Goal: Information Seeking & Learning: Understand process/instructions

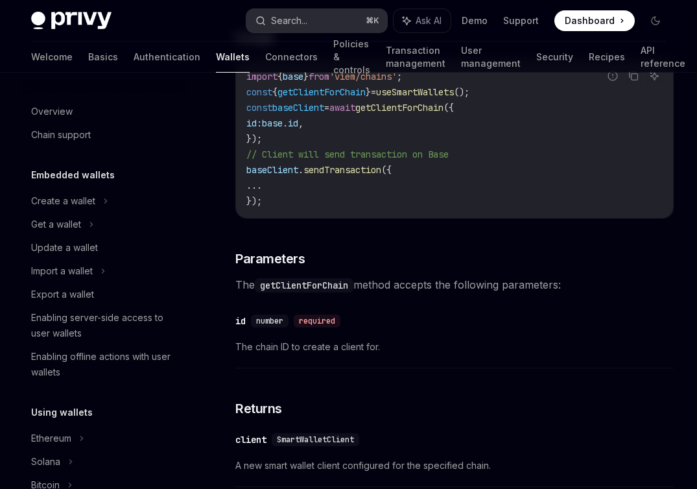
scroll to position [321, 0]
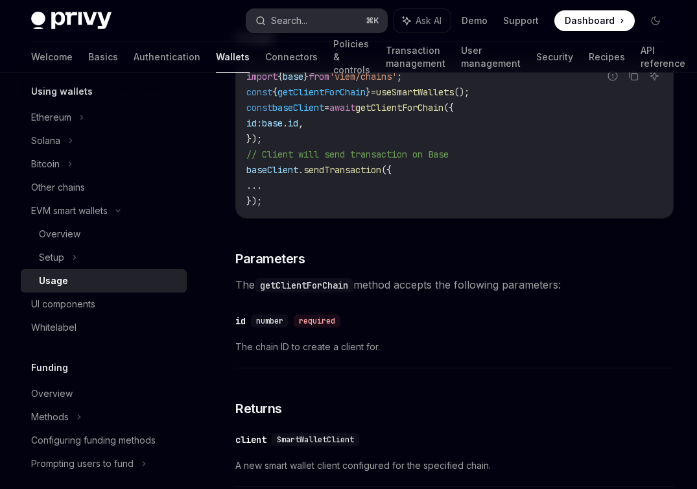
click at [288, 14] on div "Search..." at bounding box center [289, 21] width 36 height 16
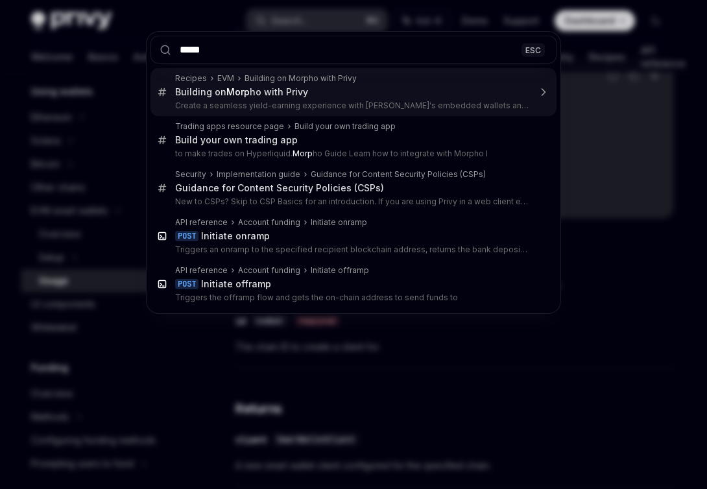
type input "******"
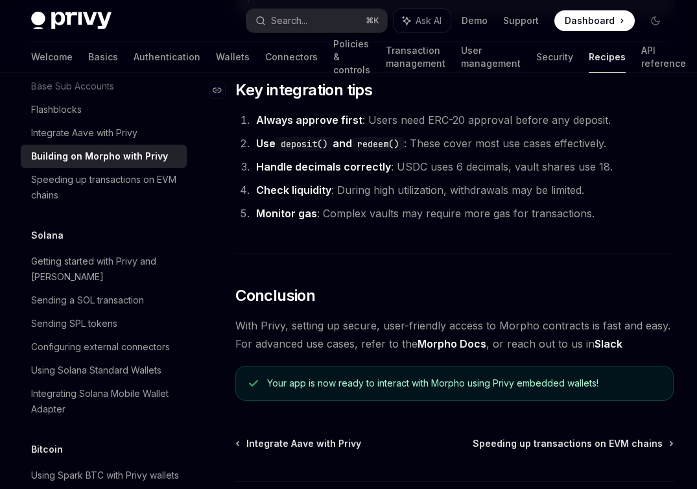
scroll to position [3088, 0]
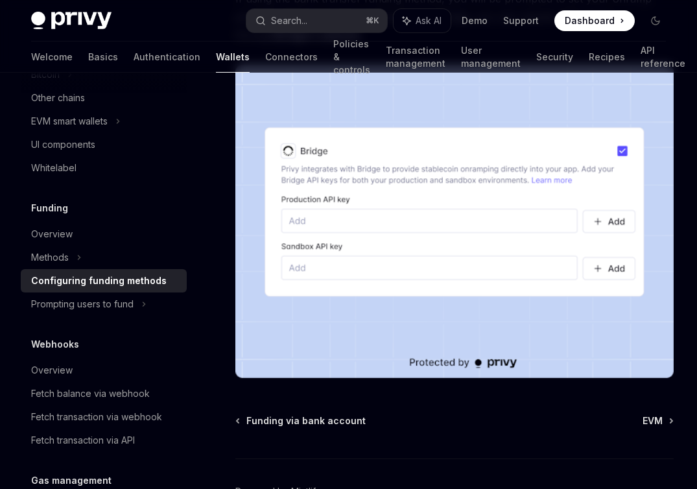
scroll to position [1298, 0]
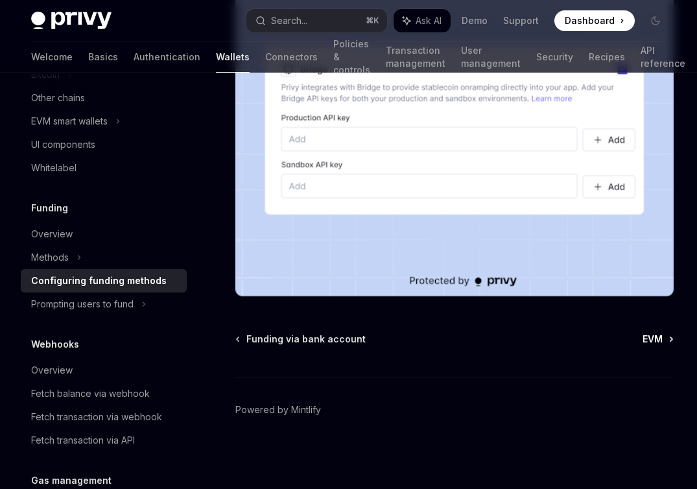
click at [656, 340] on span "EVM" at bounding box center [653, 339] width 20 height 13
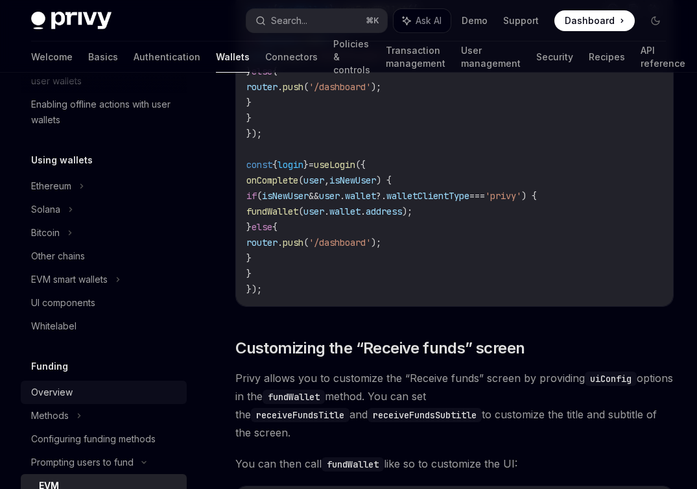
scroll to position [146, 0]
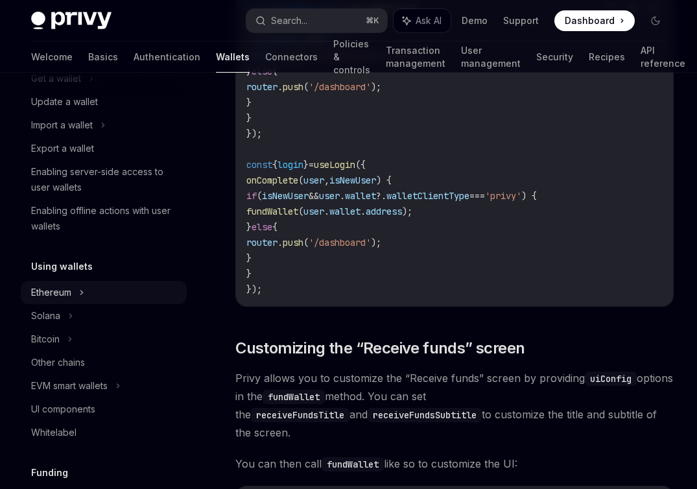
click at [84, 289] on icon at bounding box center [81, 293] width 5 height 16
type textarea "*"
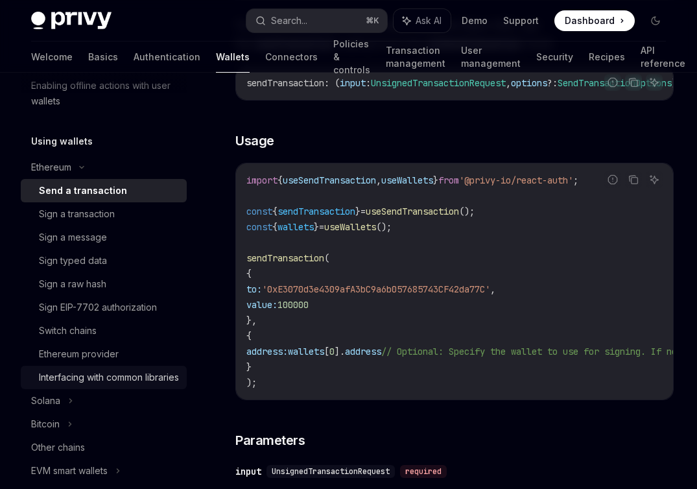
scroll to position [274, 0]
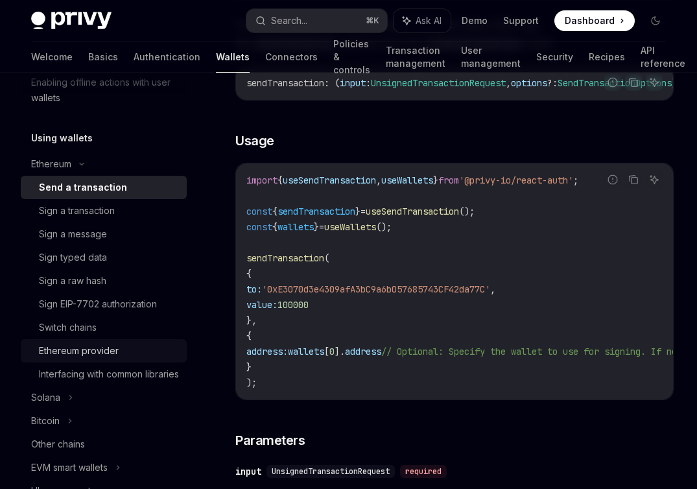
click at [120, 351] on div "Ethereum provider" at bounding box center [109, 351] width 140 height 16
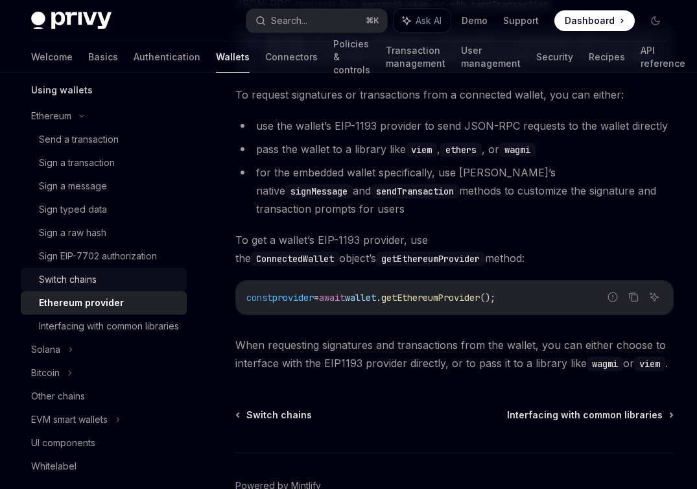
scroll to position [296, 0]
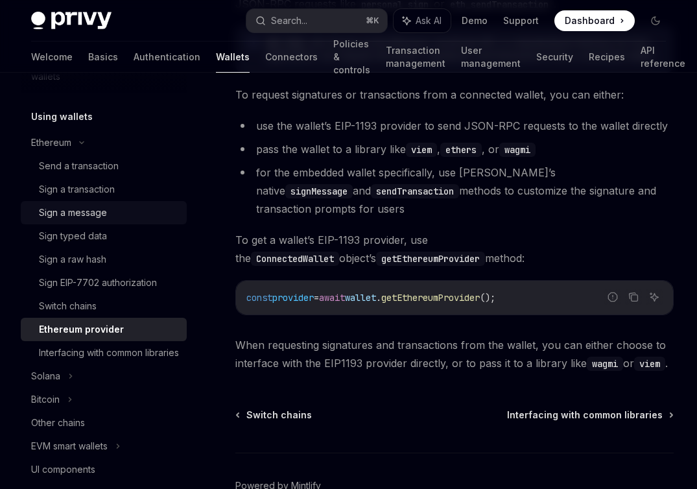
click at [78, 216] on div "Sign a message" at bounding box center [73, 213] width 68 height 16
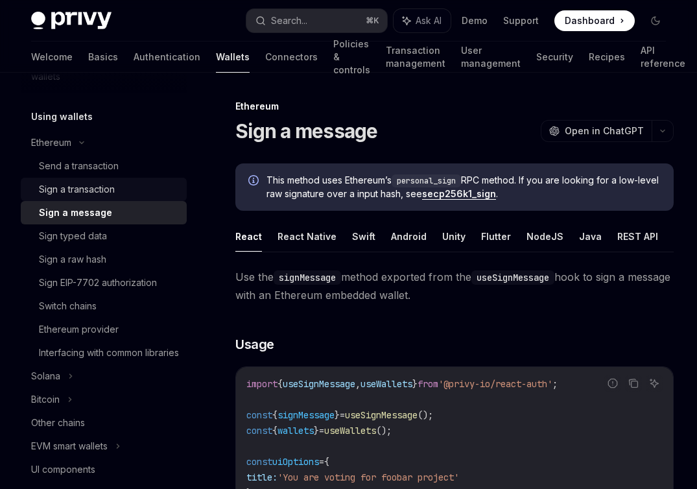
click at [81, 187] on div "Sign a transaction" at bounding box center [77, 190] width 76 height 16
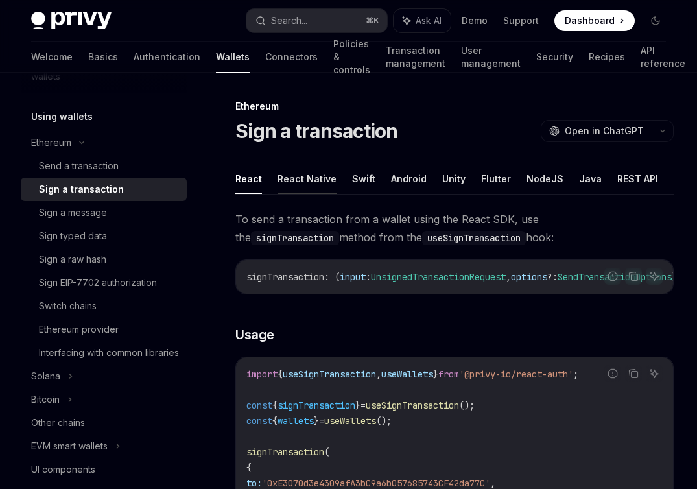
click at [299, 180] on button "React Native" at bounding box center [307, 178] width 59 height 30
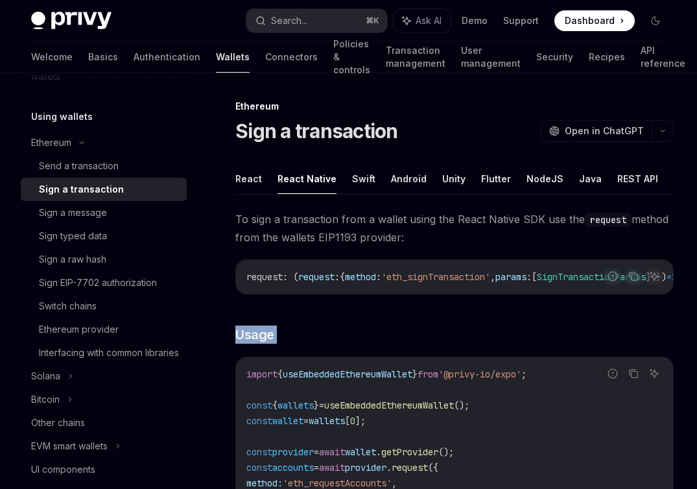
drag, startPoint x: 385, startPoint y: 340, endPoint x: 388, endPoint y: 302, distance: 37.7
drag, startPoint x: 392, startPoint y: 335, endPoint x: 388, endPoint y: 298, distance: 36.5
type textarea "*"
